Goal: Information Seeking & Learning: Check status

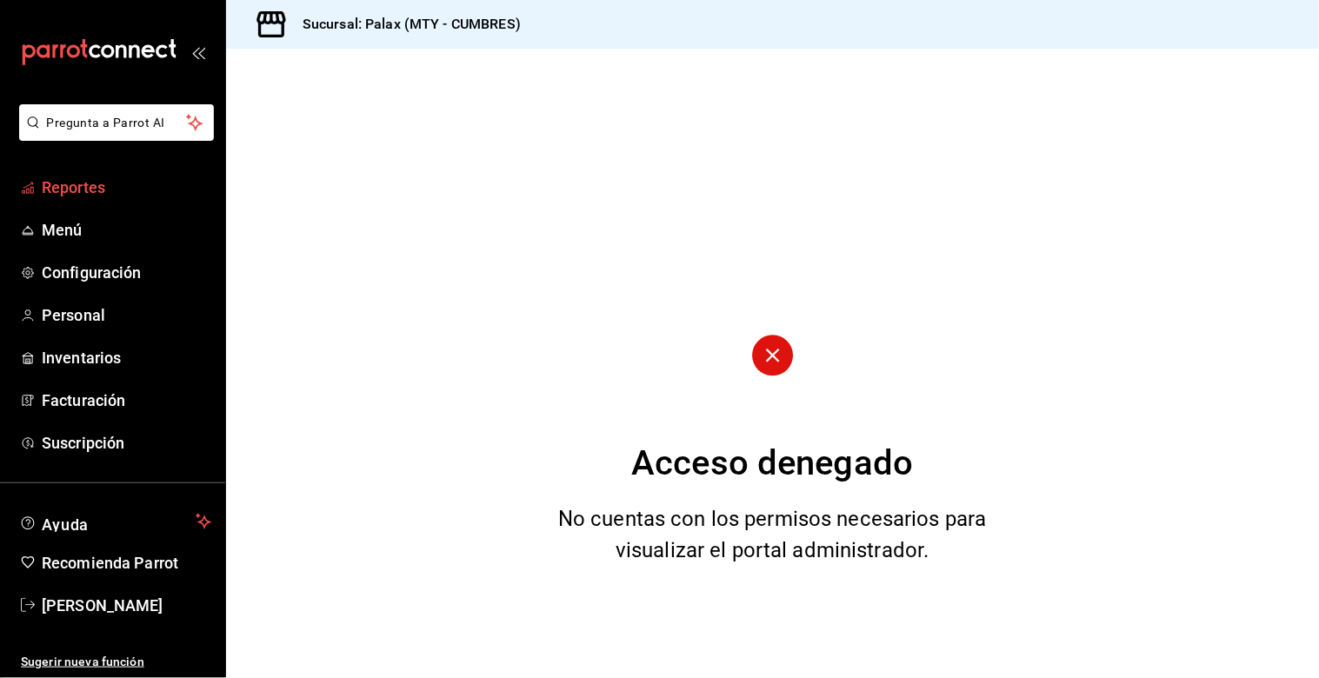
click at [48, 187] on span "Reportes" at bounding box center [127, 187] width 170 height 23
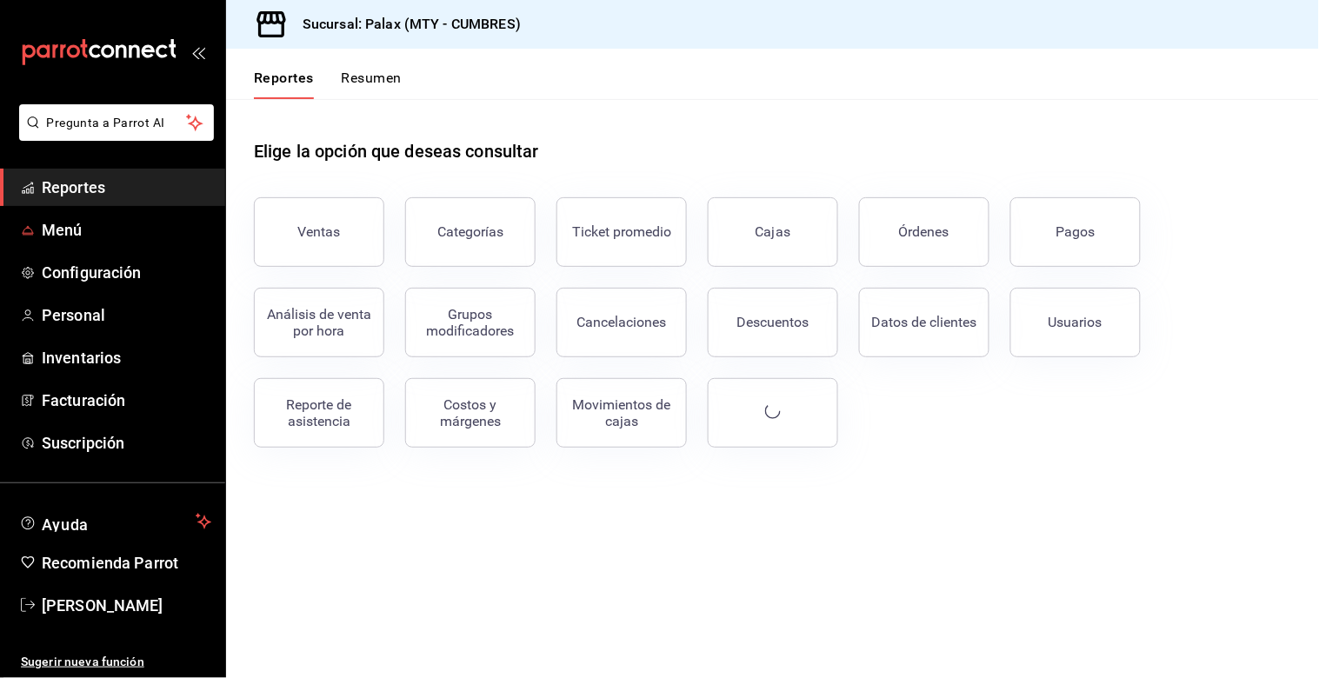
click at [377, 223] on button "Ventas" at bounding box center [319, 232] width 130 height 70
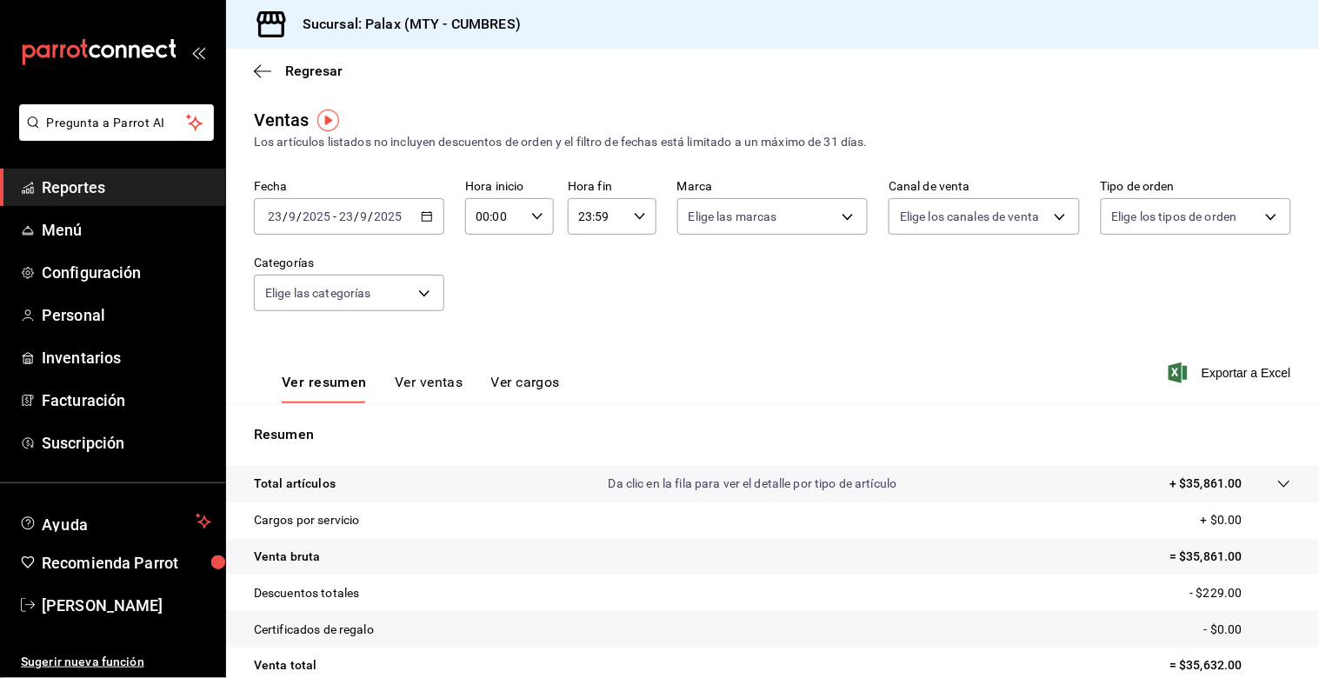
click at [421, 224] on div "[DATE] [DATE] - [DATE] [DATE]" at bounding box center [349, 216] width 190 height 37
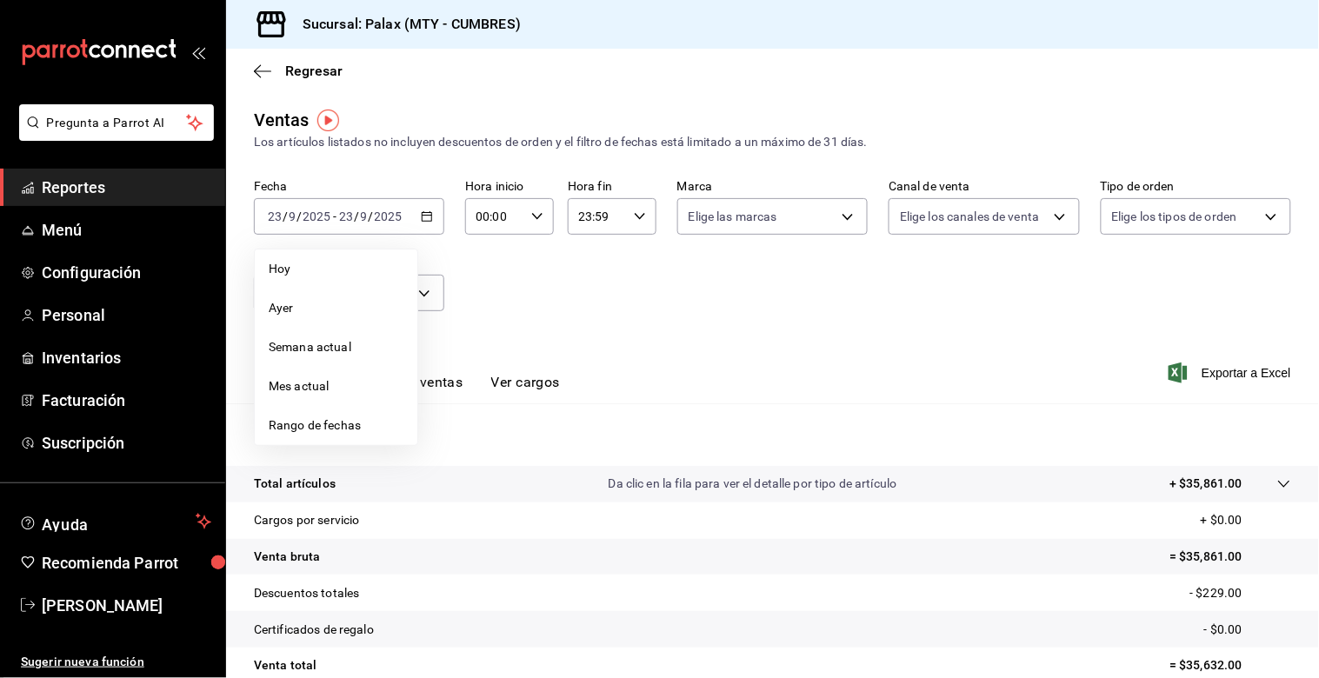
click at [531, 282] on div "Fecha [DATE] [DATE] - [DATE] [DATE] [DATE] [DATE] Semana actual Mes actual Rang…" at bounding box center [772, 255] width 1037 height 153
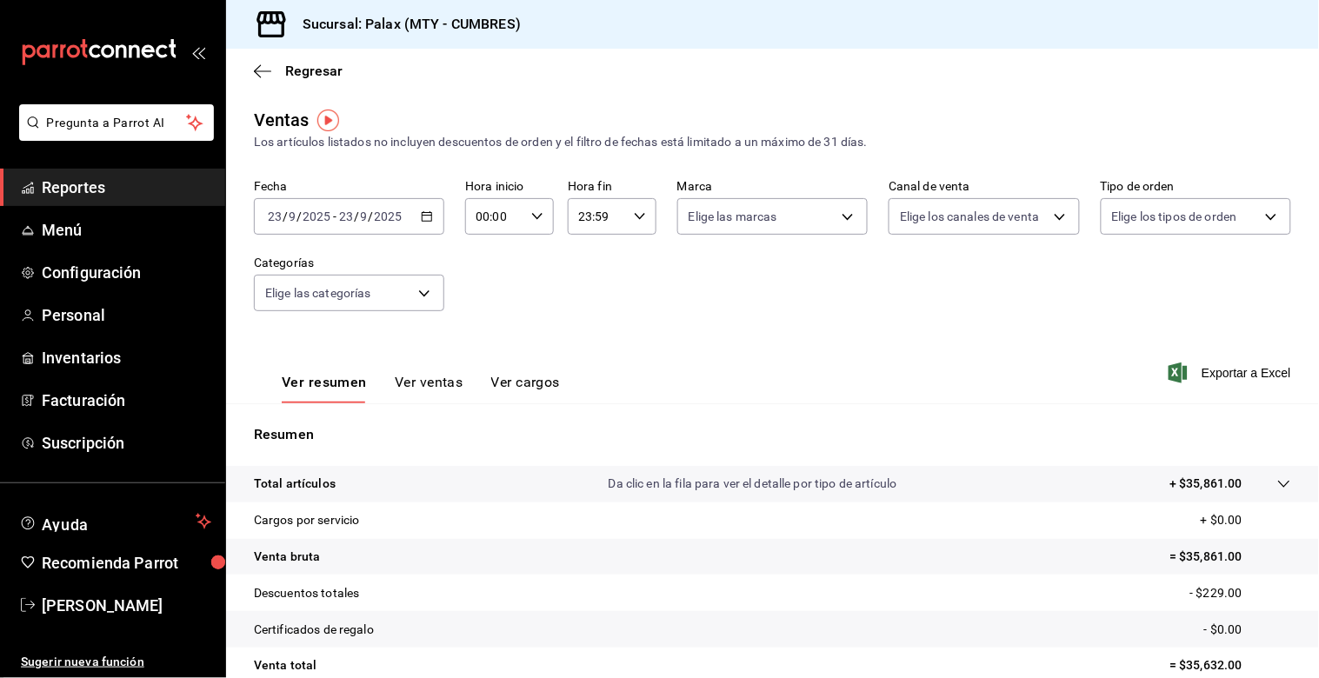
click at [433, 227] on div "[DATE] [DATE] - [DATE] [DATE]" at bounding box center [349, 216] width 190 height 37
click at [574, 296] on div "Fecha [DATE] [DATE] - [DATE] [DATE] Hora inicio 00:00 Hora inicio Hora fin 23:5…" at bounding box center [772, 255] width 1037 height 153
click at [424, 226] on div "[DATE] [DATE] - [DATE] [DATE]" at bounding box center [349, 216] width 190 height 37
click at [472, 280] on div "Fecha [DATE] [DATE] - [DATE] [DATE] Hora inicio 00:00 Hora inicio Hora fin 23:5…" at bounding box center [772, 255] width 1037 height 153
click at [531, 215] on icon "button" at bounding box center [537, 216] width 12 height 12
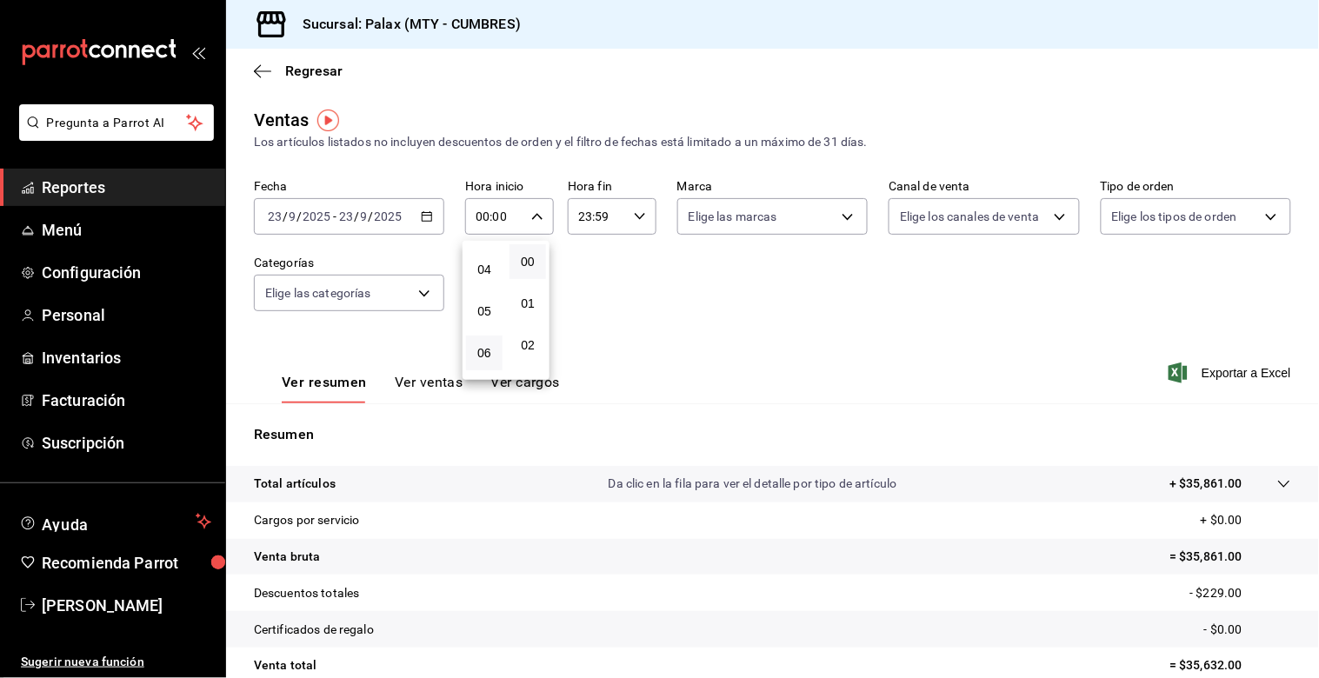
scroll to position [193, 0]
click at [485, 354] on span "07" at bounding box center [485, 361] width 16 height 14
type input "07:00"
click at [637, 215] on div at bounding box center [659, 339] width 1319 height 678
click at [637, 215] on icon "button" at bounding box center [640, 216] width 12 height 12
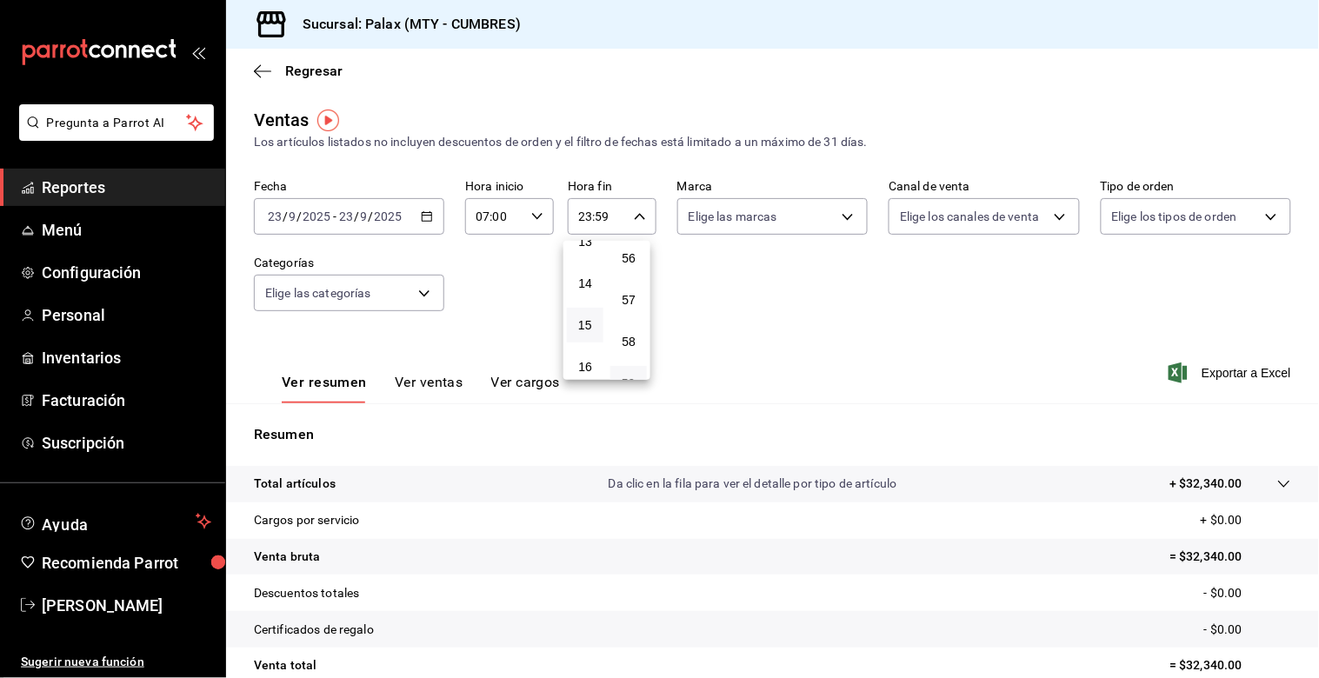
scroll to position [466, 0]
click at [593, 374] on button "14" at bounding box center [585, 380] width 37 height 35
type input "14:59"
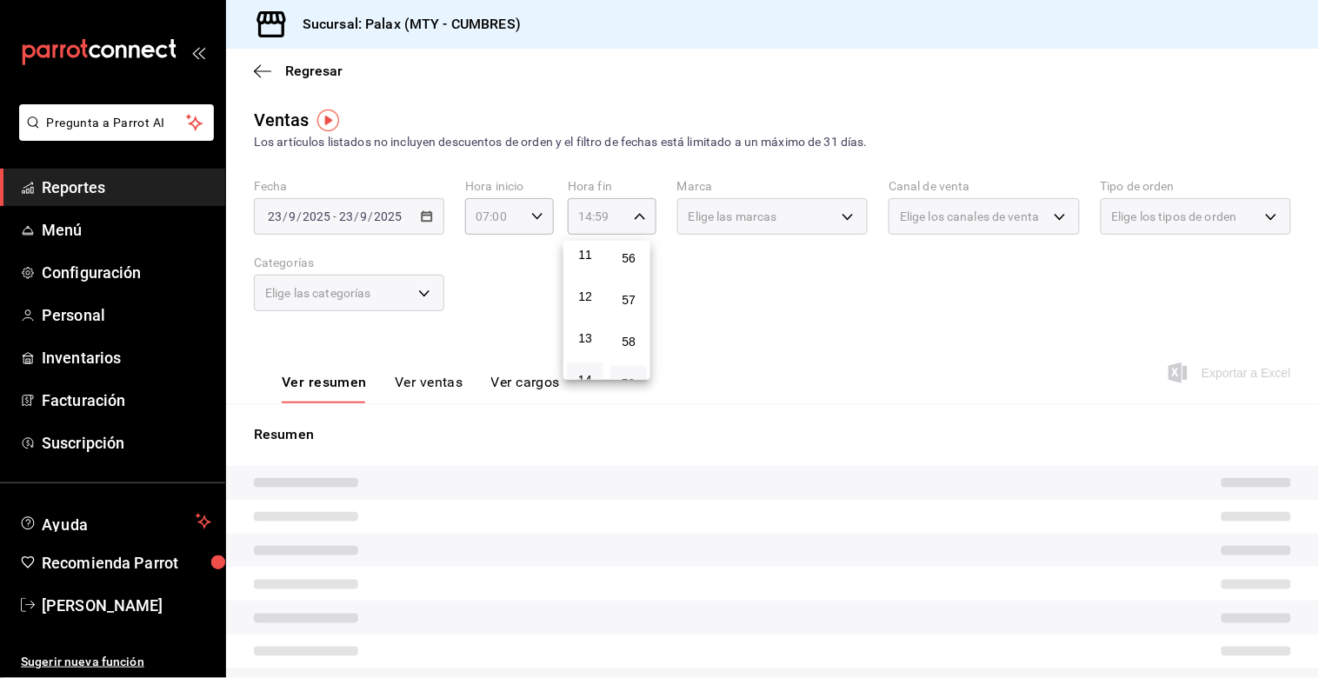
click at [701, 319] on div at bounding box center [659, 339] width 1319 height 678
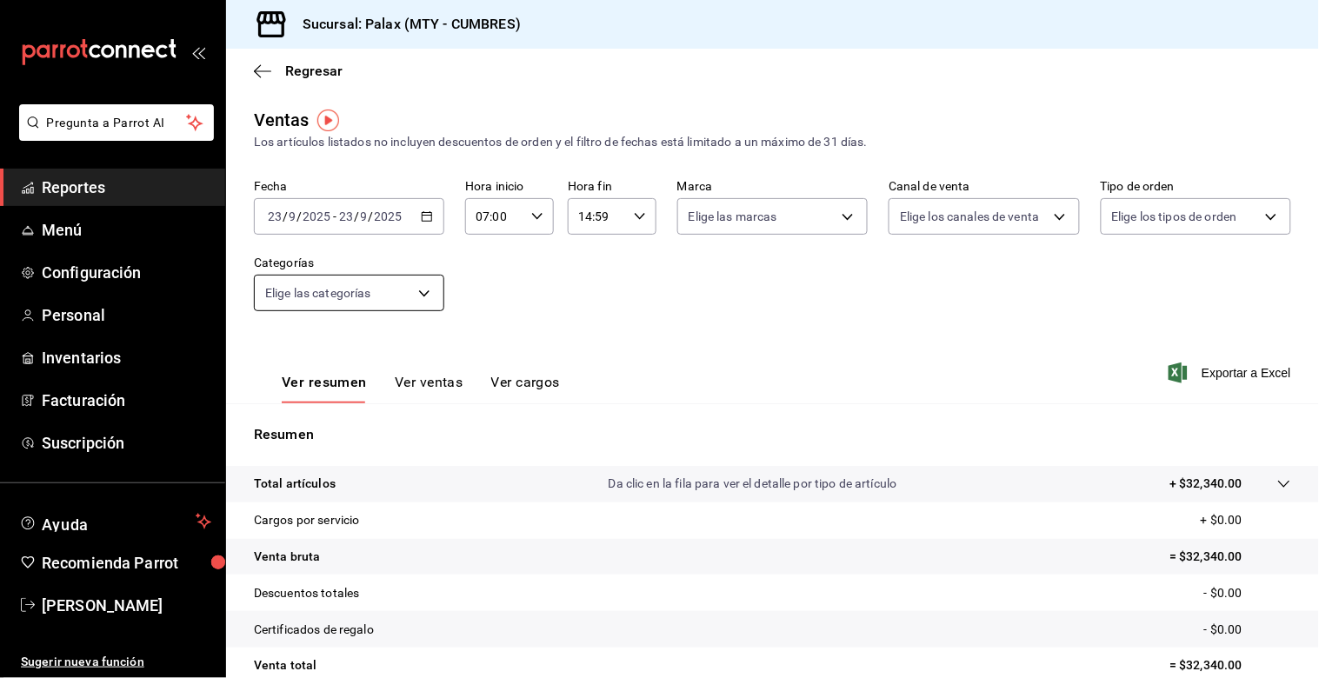
click at [421, 297] on body "Pregunta a Parrot AI Reportes Menú Configuración Personal Inventarios Facturaci…" at bounding box center [659, 339] width 1319 height 678
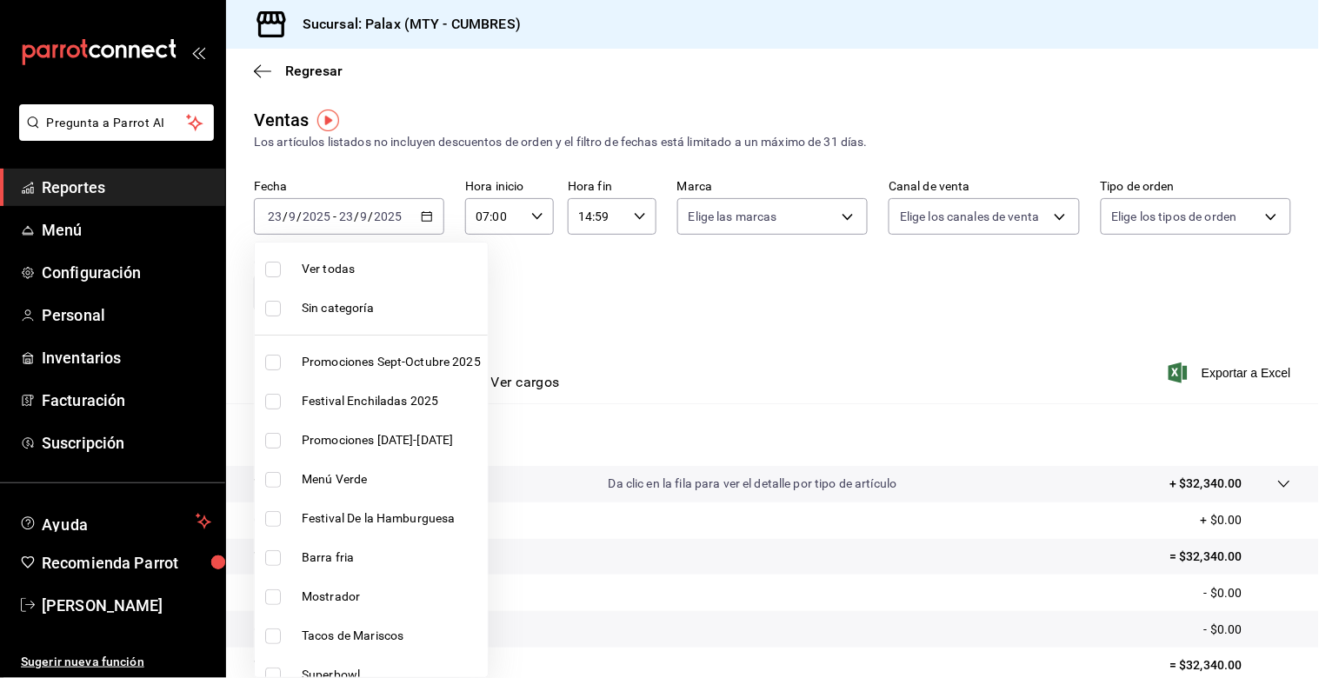
drag, startPoint x: 276, startPoint y: 597, endPoint x: 497, endPoint y: 360, distance: 324.2
click at [277, 597] on input "checkbox" at bounding box center [273, 598] width 16 height 16
checkbox input "true"
type input "f2dae4ce-bbab-4ca5-92d1-59dc07dbf672"
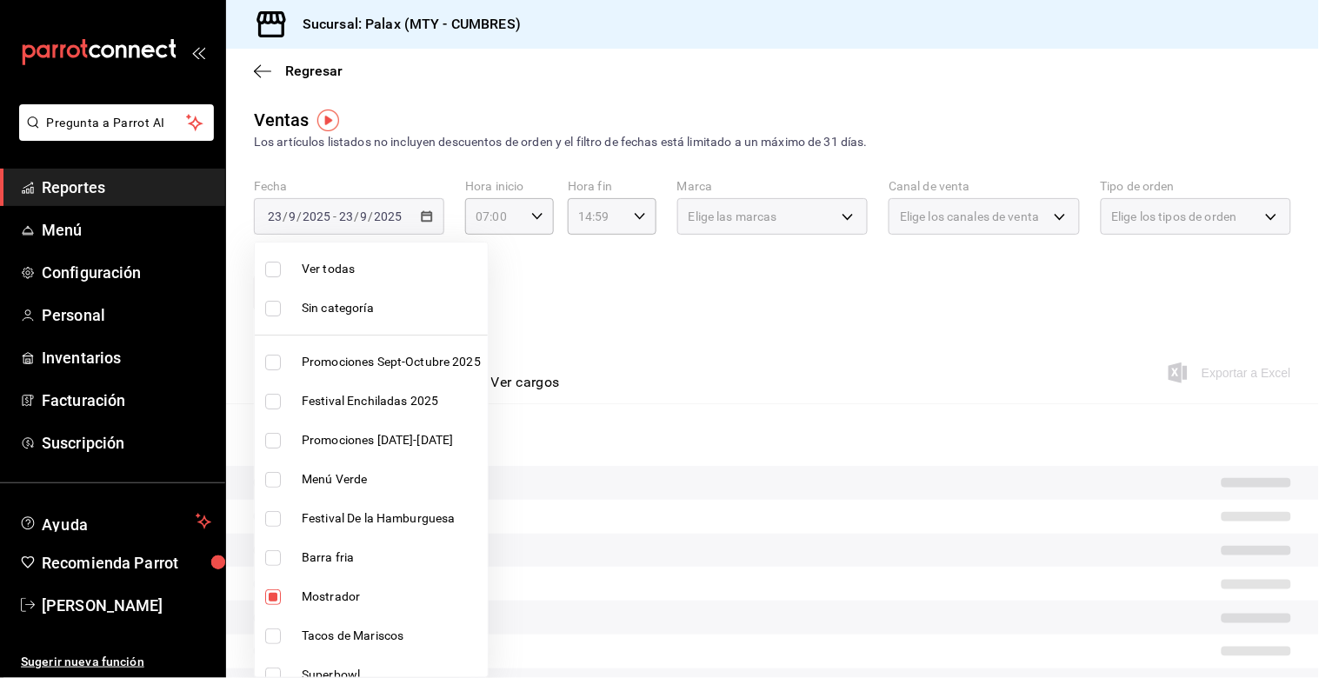
click at [602, 283] on div at bounding box center [659, 339] width 1319 height 678
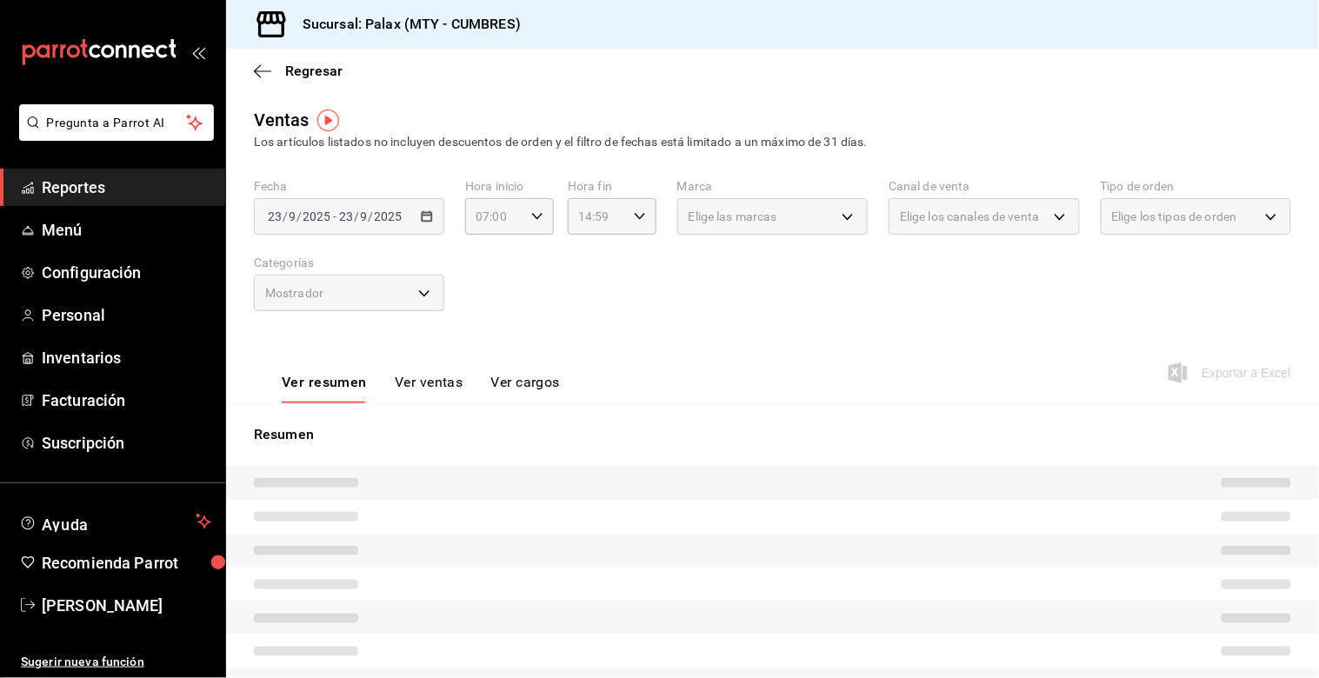
click at [446, 383] on button "Ver ventas" at bounding box center [429, 389] width 69 height 30
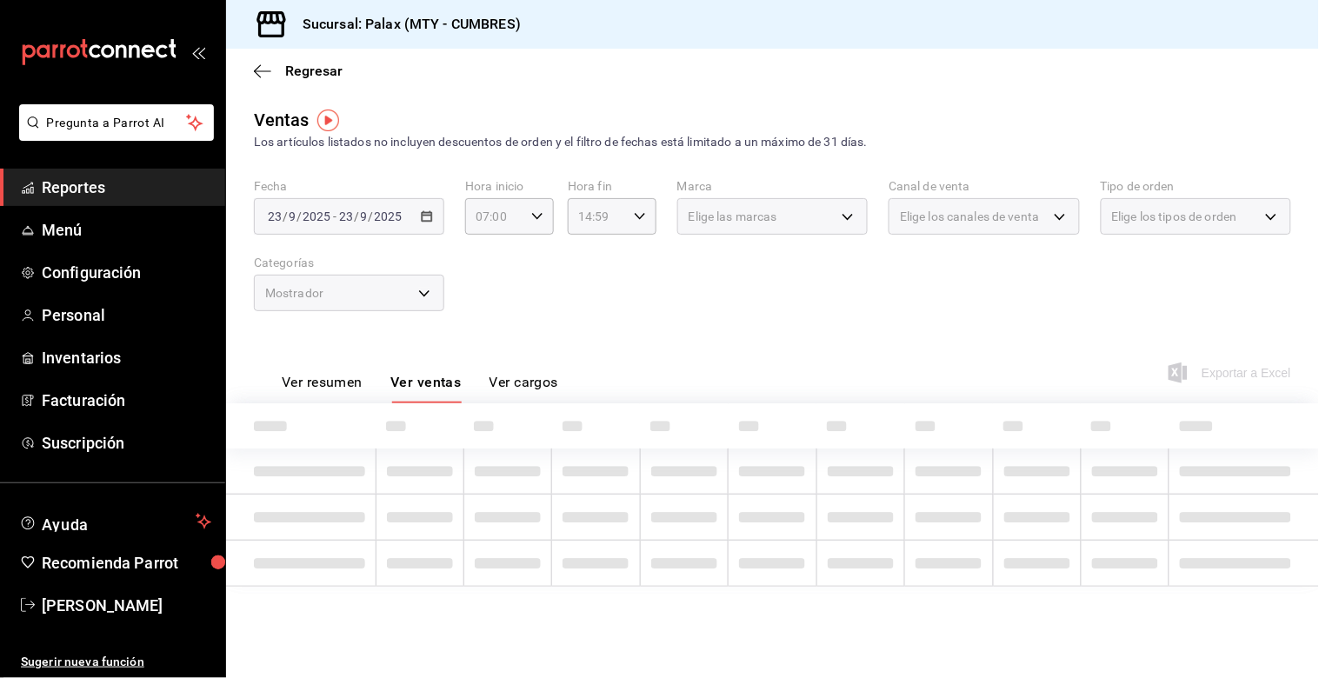
click at [531, 324] on div "Fecha [DATE] [DATE] - [DATE] [DATE] Hora inicio 07:00 Hora inicio Hora fin 14:5…" at bounding box center [772, 255] width 1037 height 153
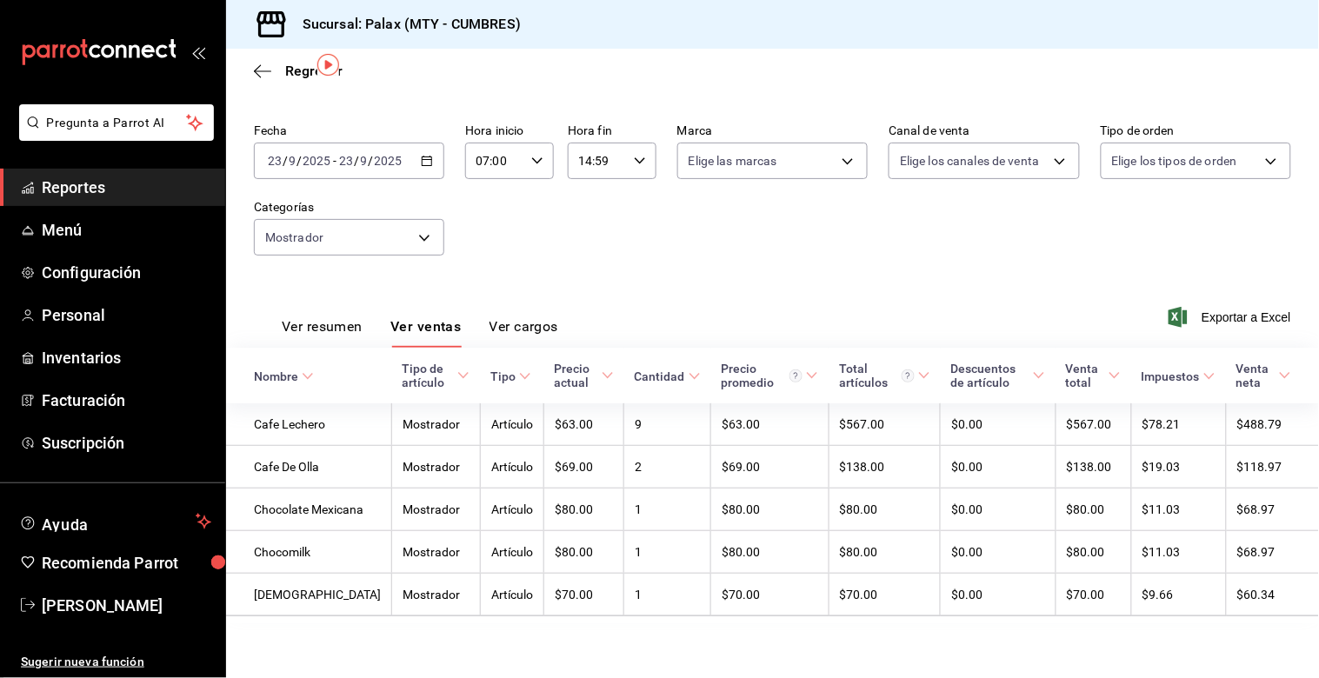
scroll to position [75, 0]
click at [429, 209] on body "Pregunta a Parrot AI Reportes Menú Configuración Personal Inventarios Facturaci…" at bounding box center [659, 339] width 1319 height 678
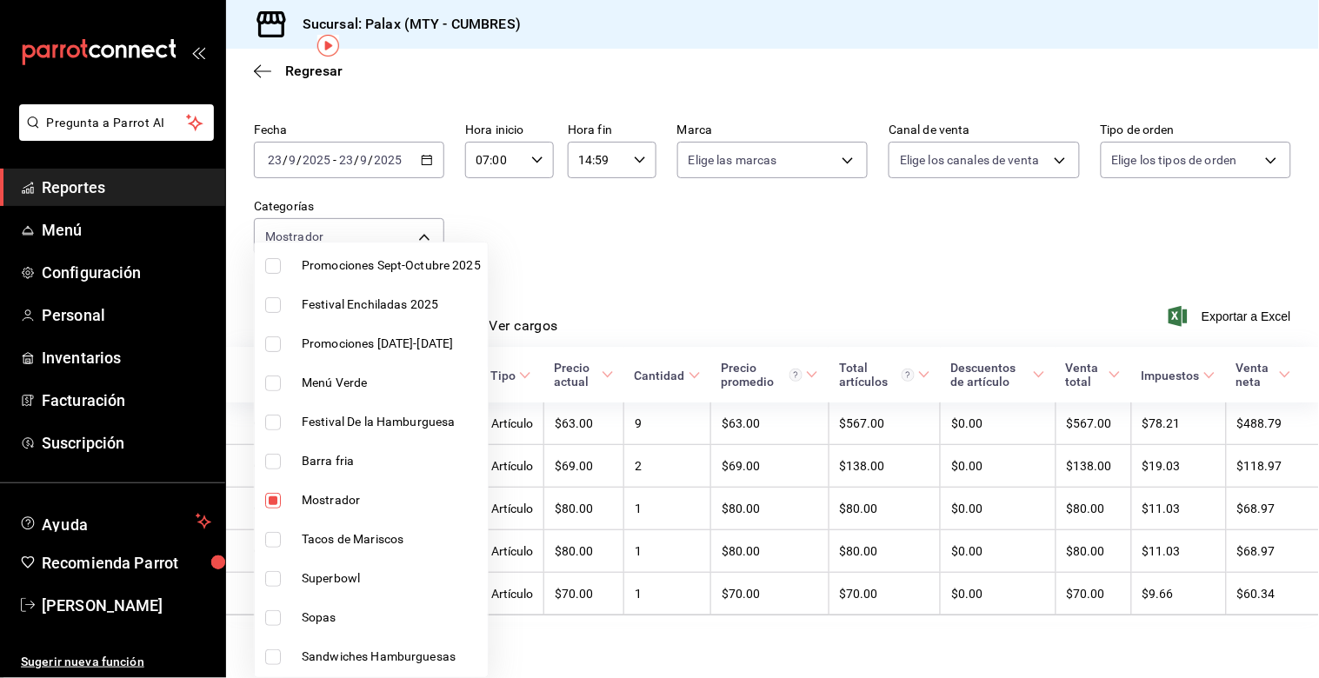
click at [272, 499] on input "checkbox" at bounding box center [273, 501] width 16 height 16
checkbox input "false"
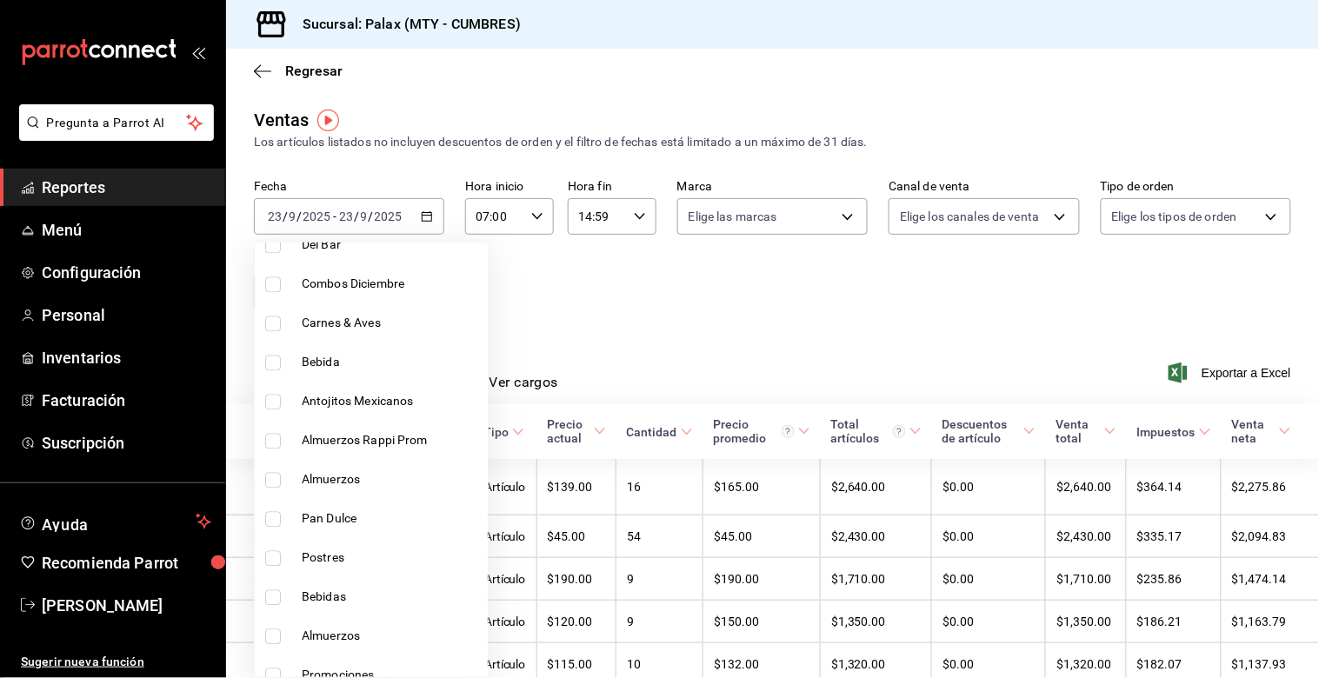
scroll to position [959, 0]
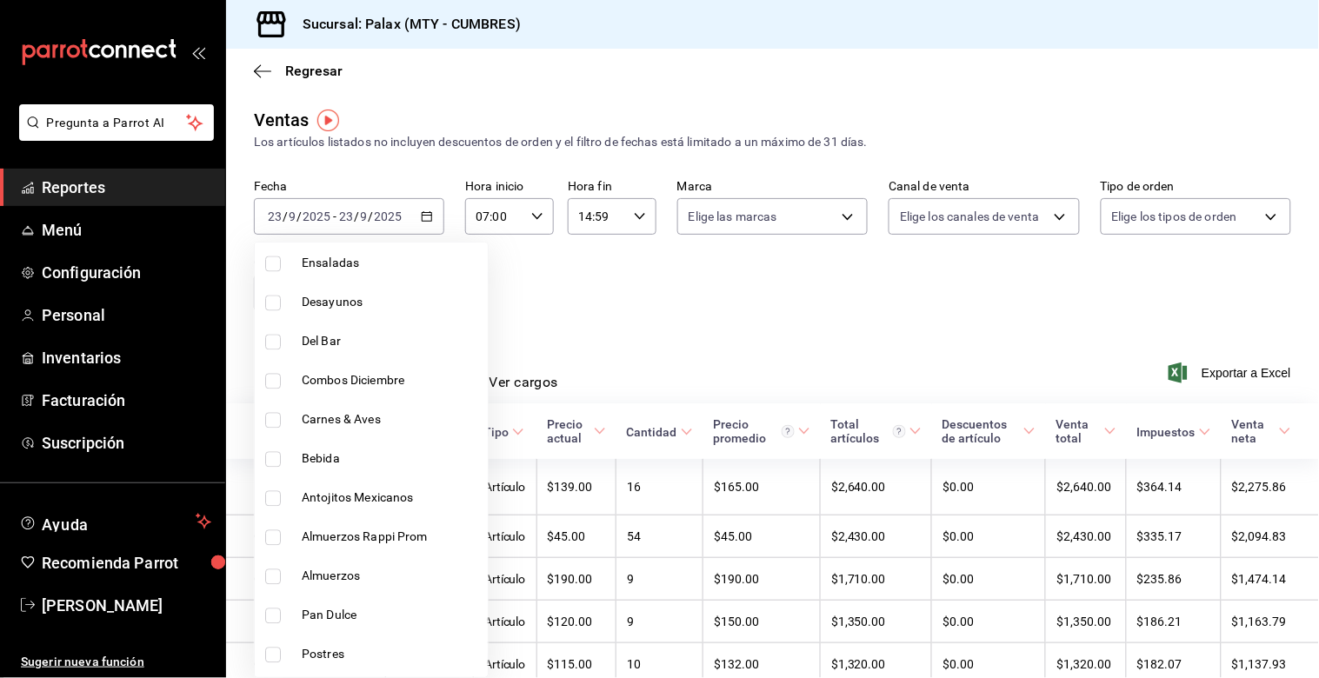
click at [276, 341] on input "checkbox" at bounding box center [273, 343] width 16 height 16
checkbox input "true"
type input "5041f980-30f3-428d-be8c-286edc227efb"
click at [602, 317] on div at bounding box center [659, 339] width 1319 height 678
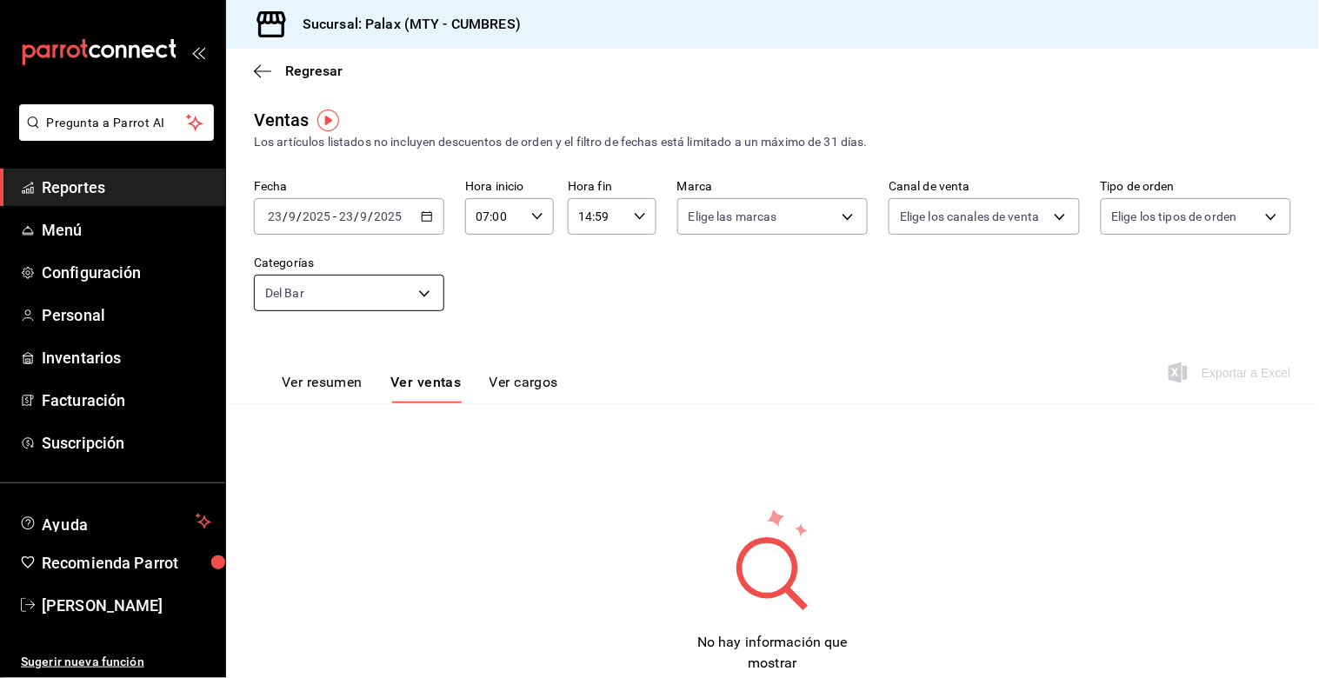
click at [398, 293] on body "Pregunta a Parrot AI Reportes Menú Configuración Personal Inventarios Facturaci…" at bounding box center [659, 339] width 1319 height 678
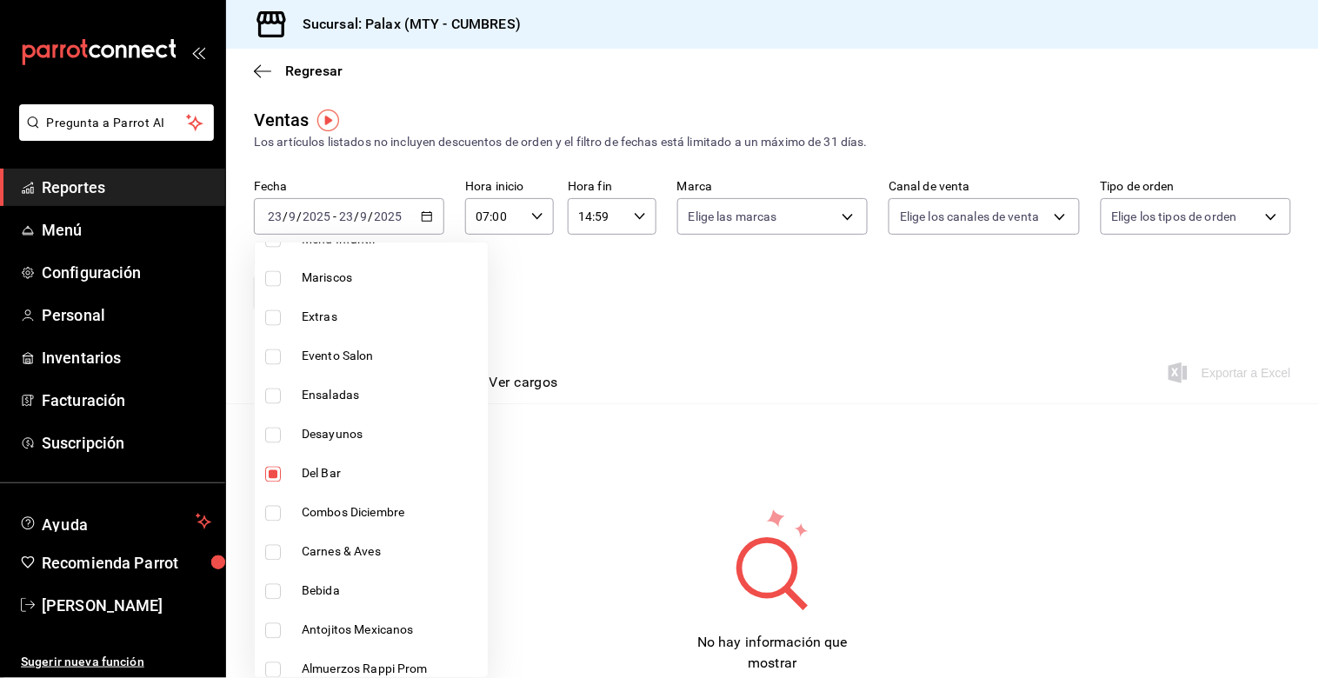
scroll to position [966, 0]
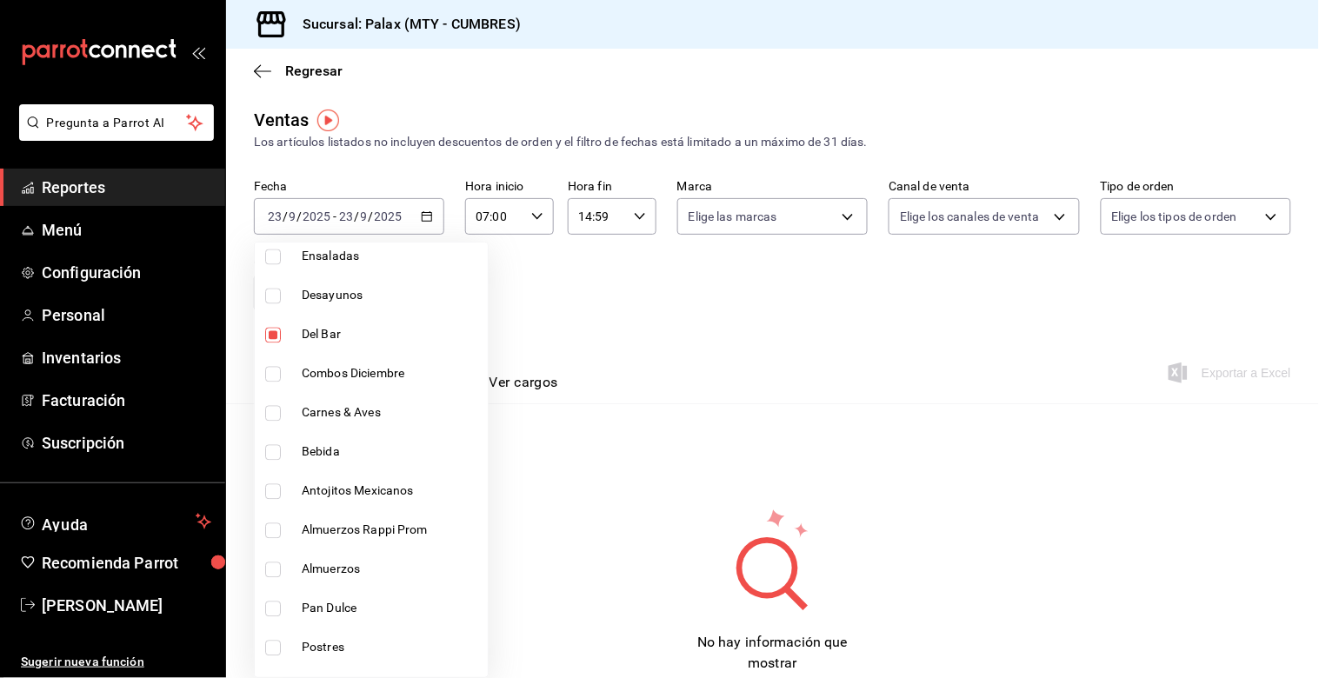
click at [276, 337] on input "checkbox" at bounding box center [273, 336] width 16 height 16
checkbox input "false"
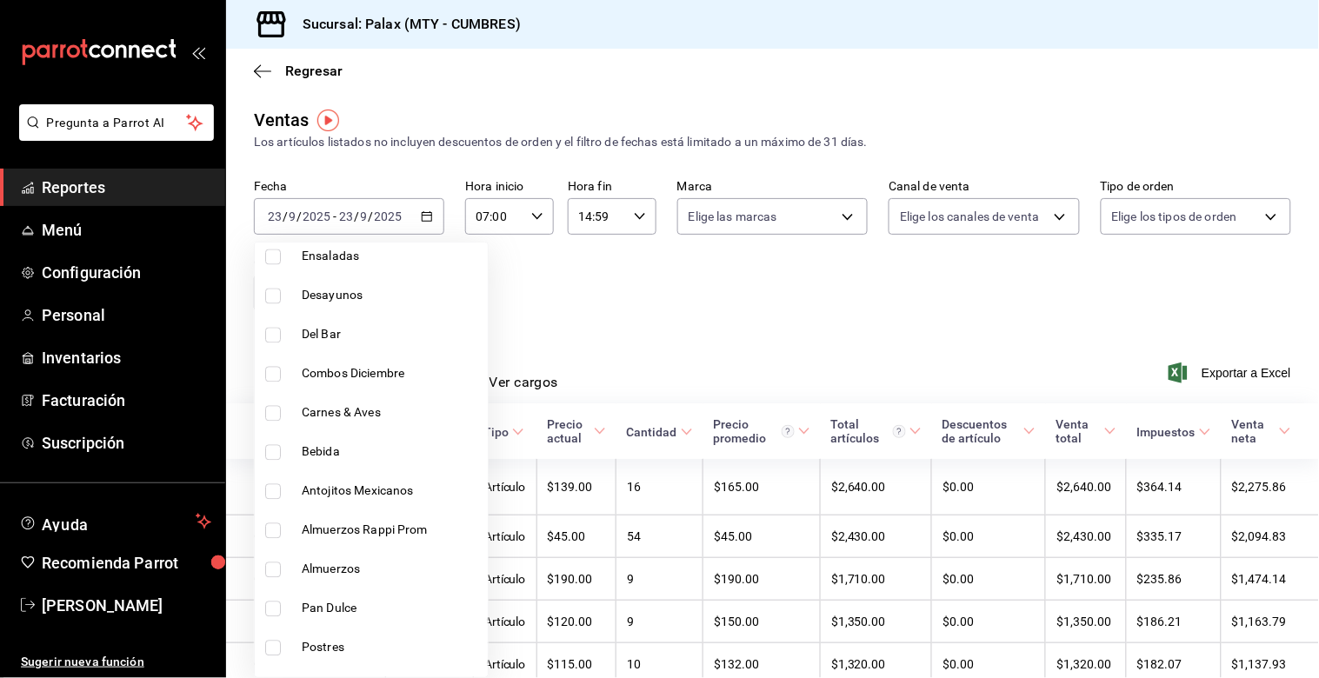
click at [276, 450] on input "checkbox" at bounding box center [273, 453] width 16 height 16
checkbox input "true"
type input "41ed9666-a182-4a37-8e0e-cc37feaa0168"
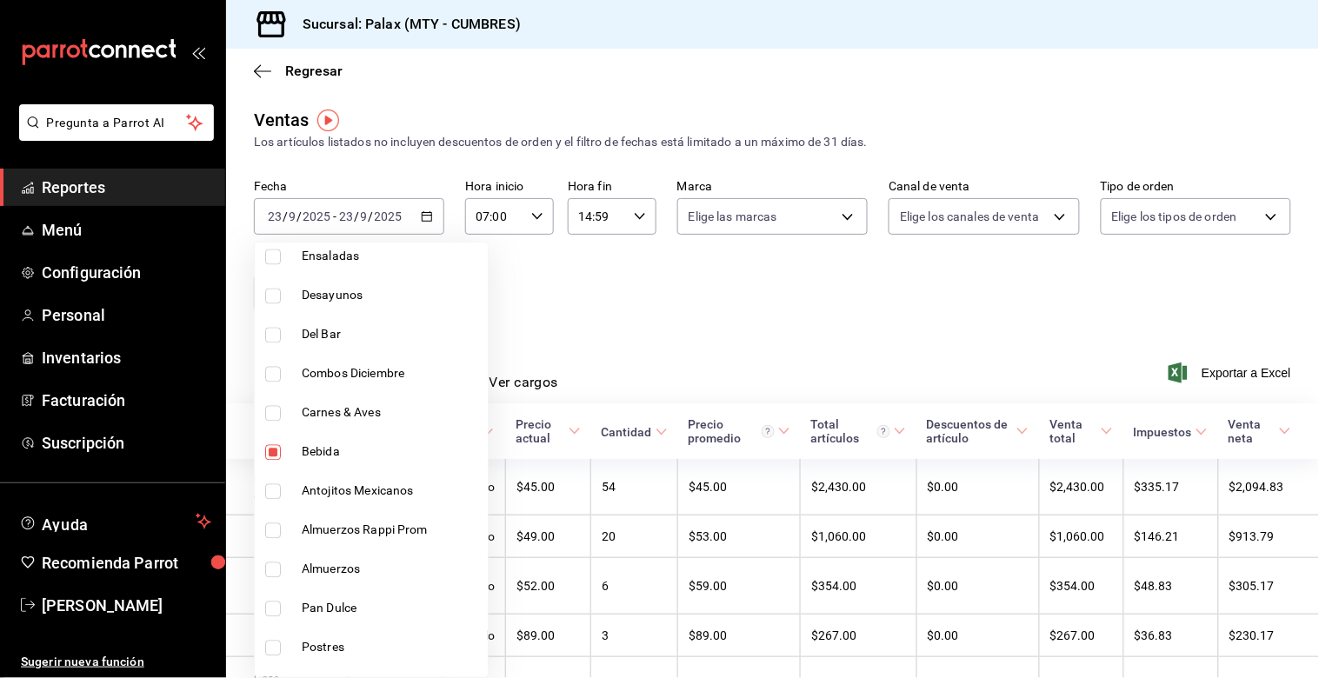
click at [580, 361] on div at bounding box center [659, 339] width 1319 height 678
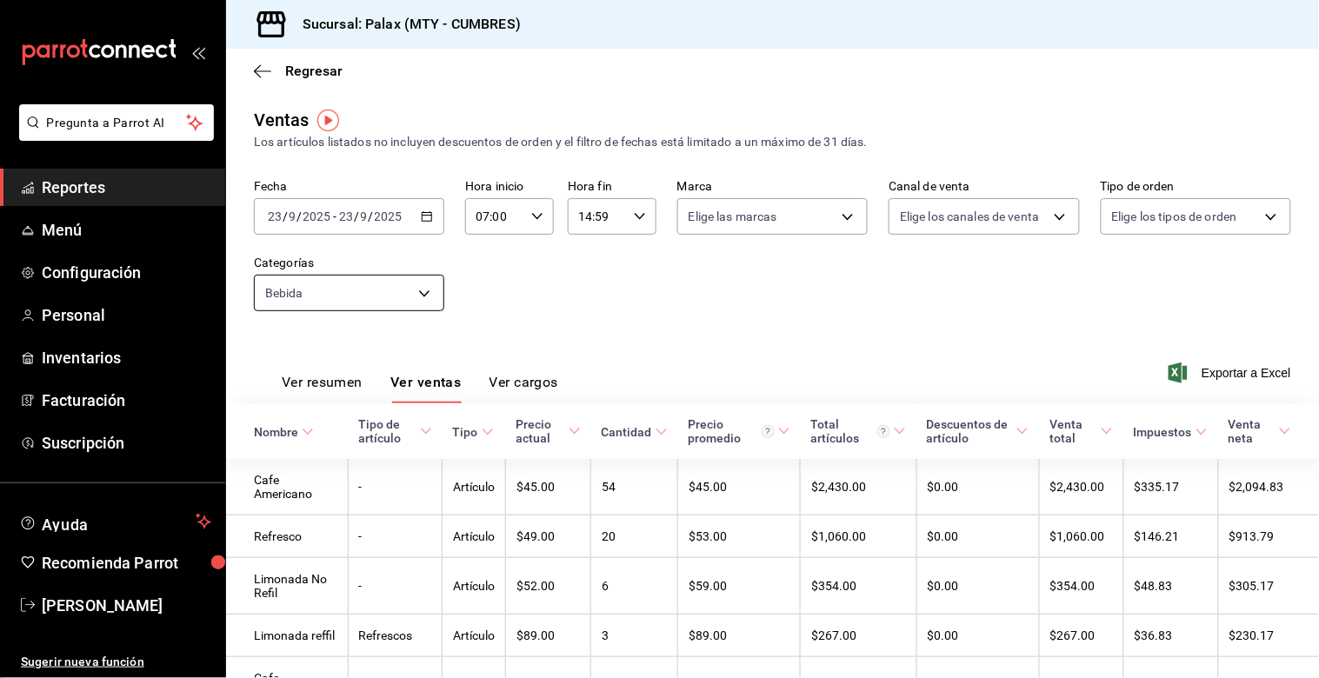
click at [429, 301] on body "Pregunta a Parrot AI Reportes Menú Configuración Personal Inventarios Facturaci…" at bounding box center [659, 339] width 1319 height 678
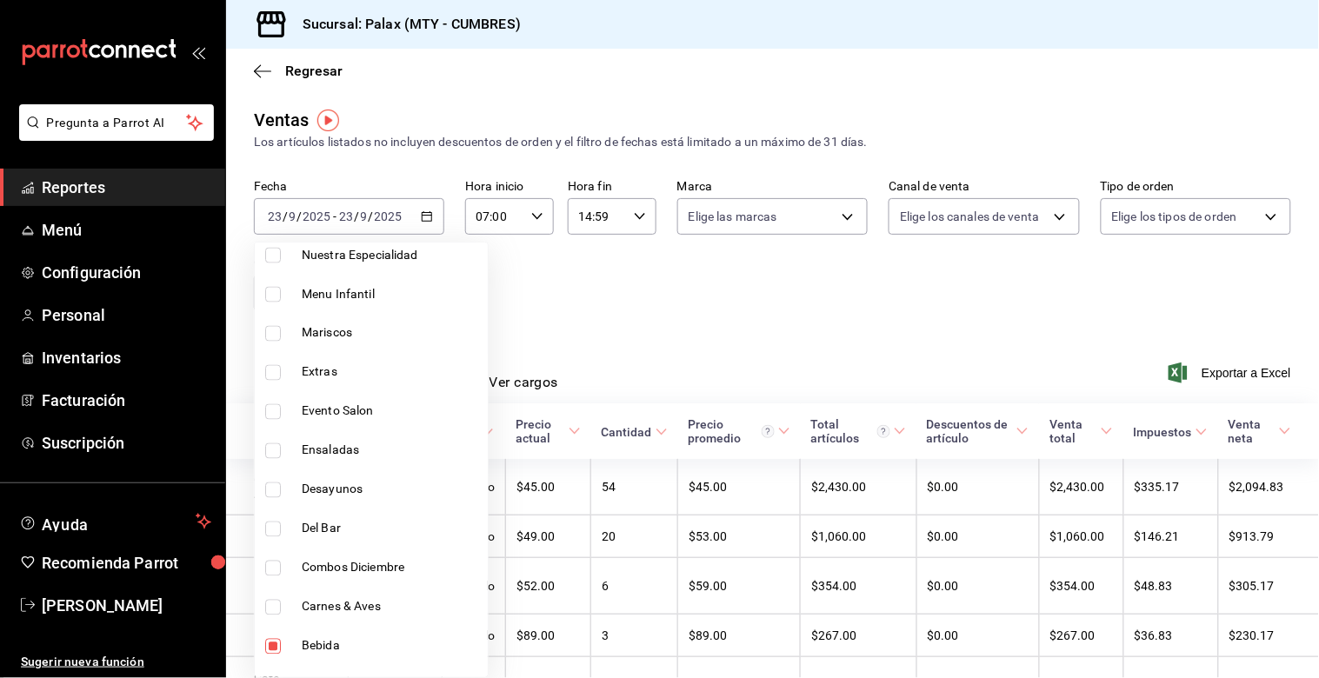
scroll to position [870, 0]
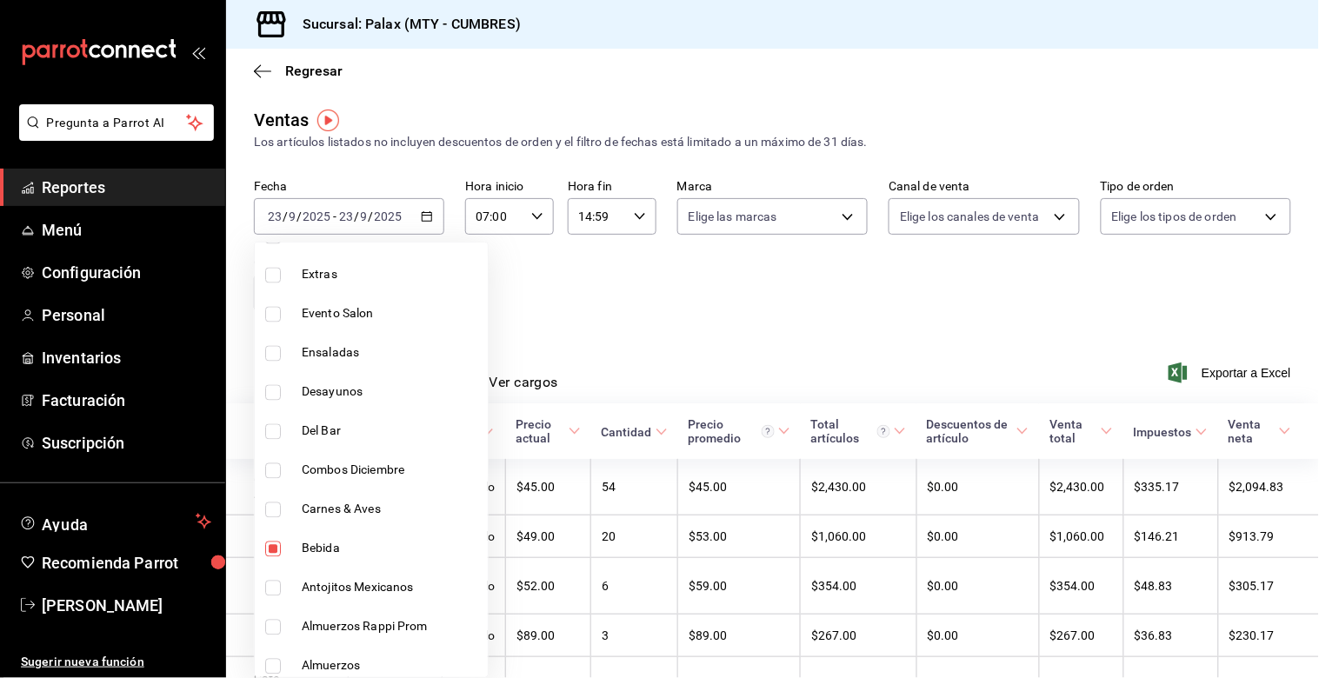
click at [275, 544] on input "checkbox" at bounding box center [273, 550] width 16 height 16
checkbox input "false"
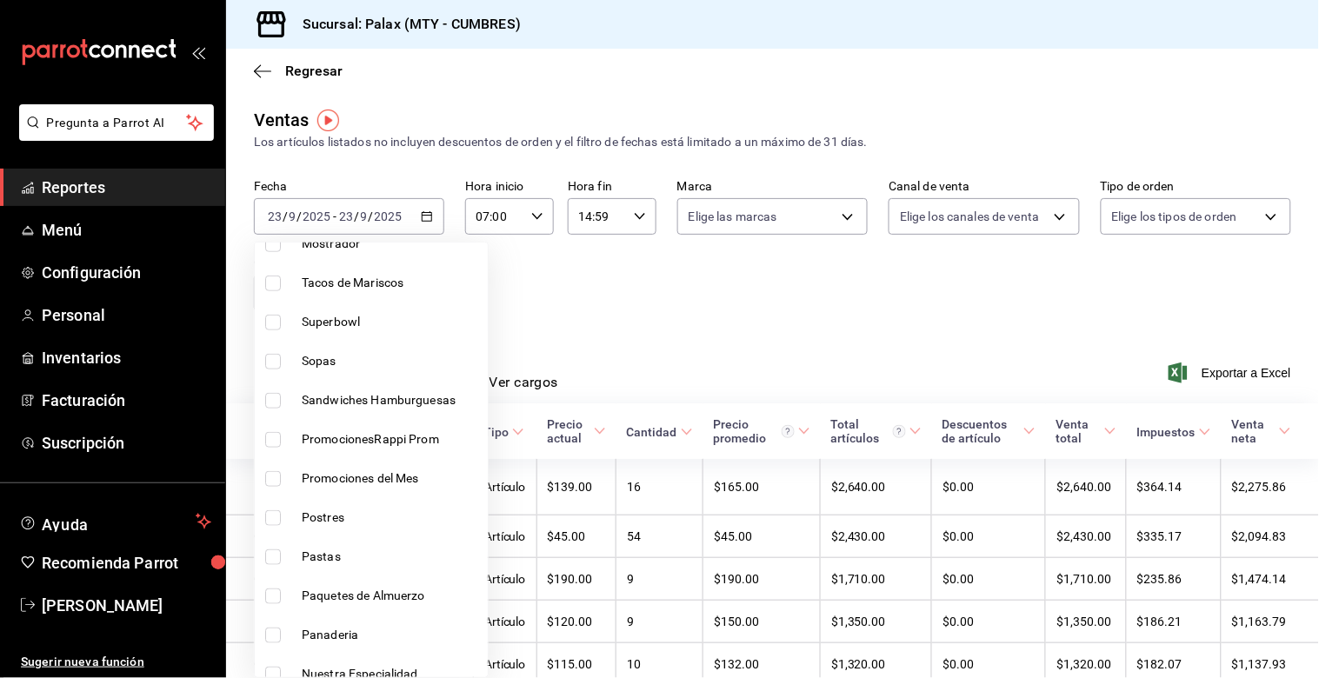
scroll to position [386, 0]
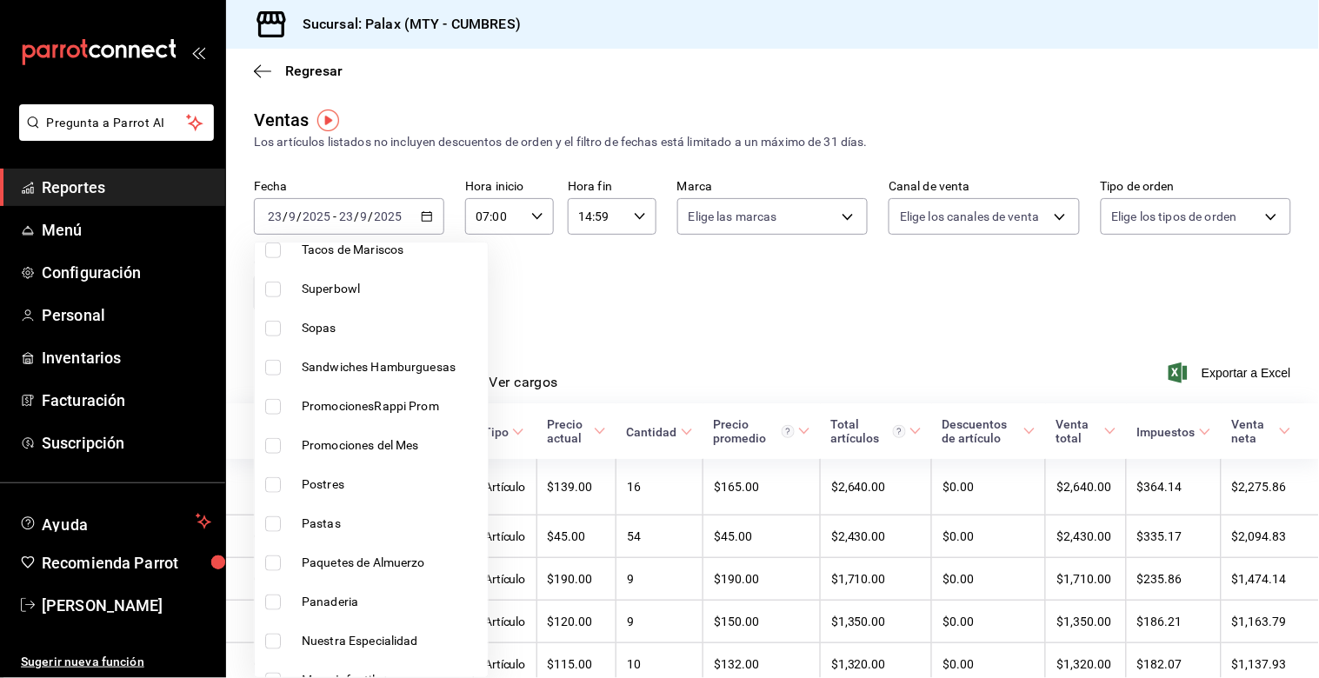
click at [276, 487] on input "checkbox" at bounding box center [273, 485] width 16 height 16
checkbox input "true"
type input "6970ed2c-64d9-4fee-a1ac-8fe23c7e63ab"
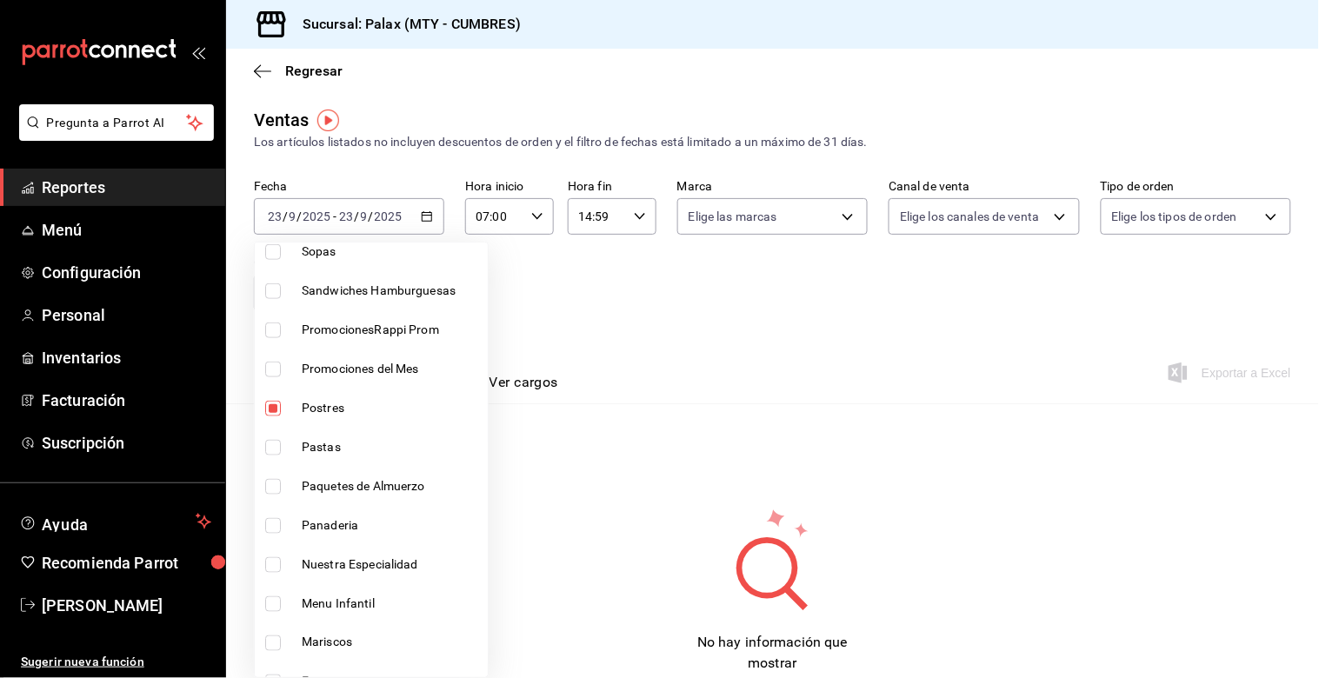
scroll to position [483, 0]
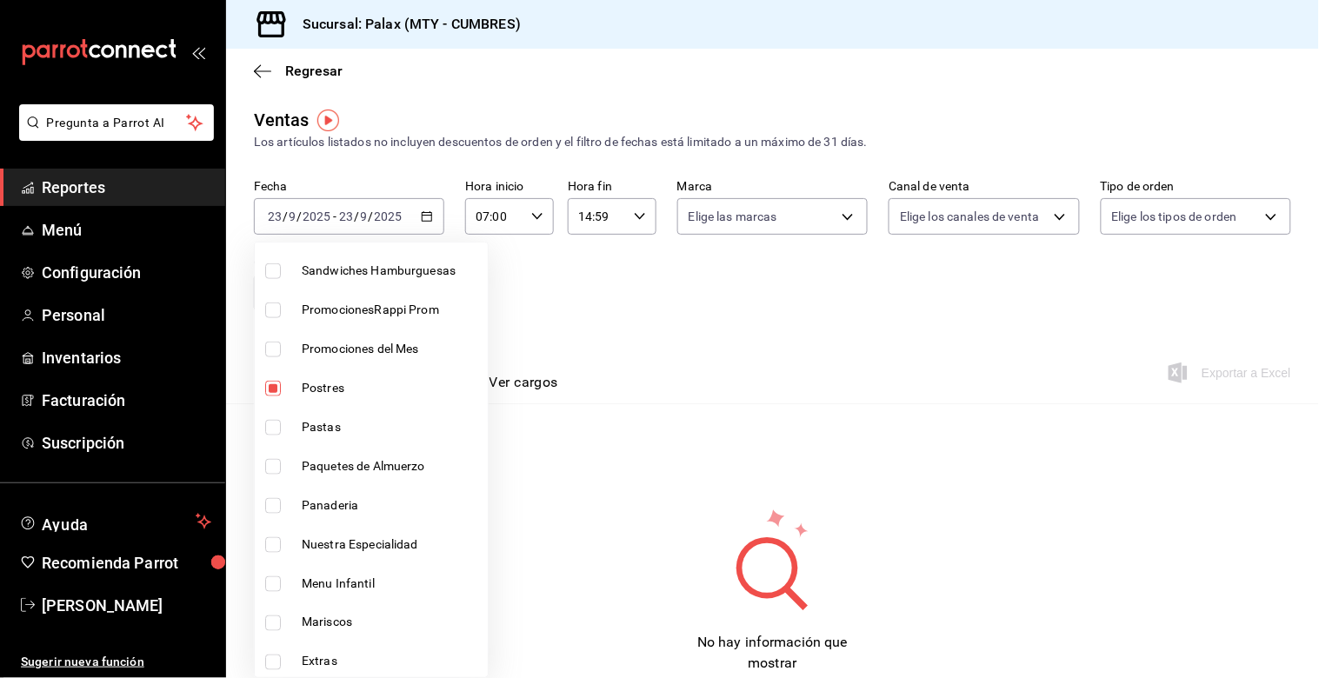
click at [267, 507] on input "checkbox" at bounding box center [273, 506] width 16 height 16
checkbox input "true"
type input "6970ed2c-64d9-4fee-a1ac-8fe23c7e63ab,c1857e69-1263-4738-8070-fa69687f0395"
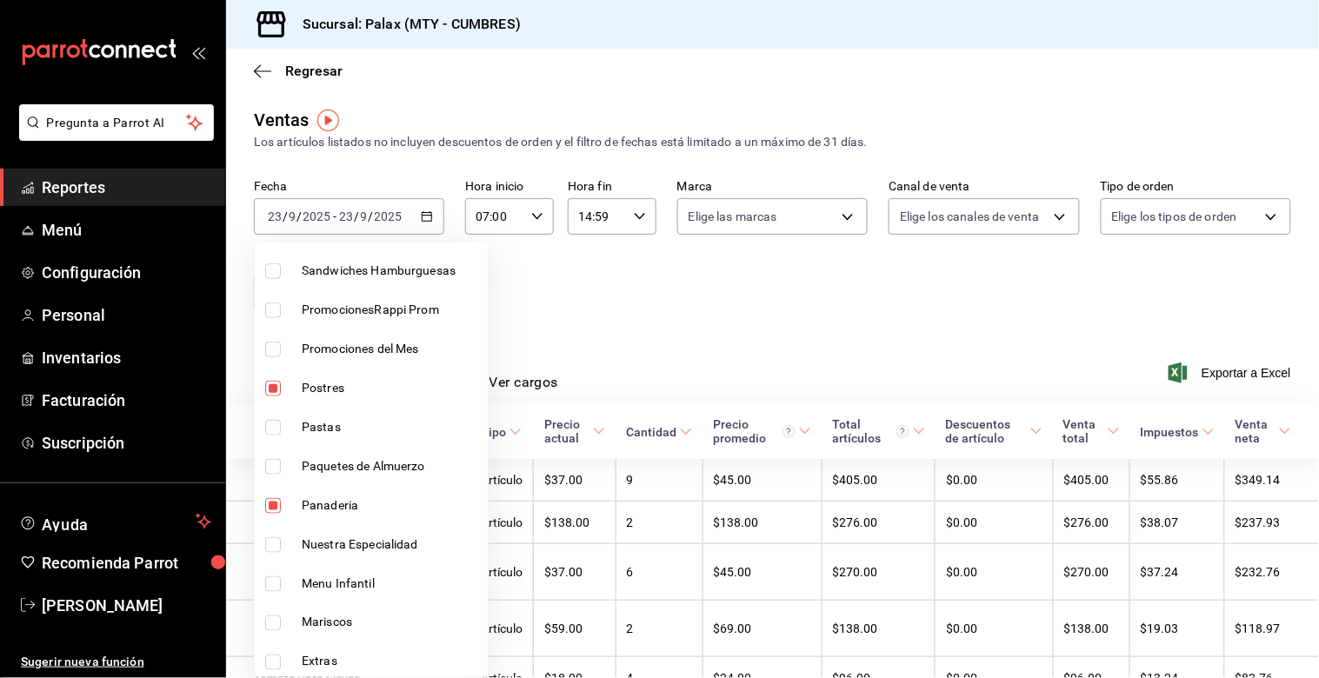
click at [594, 323] on div at bounding box center [659, 339] width 1319 height 678
